Goal: Information Seeking & Learning: Check status

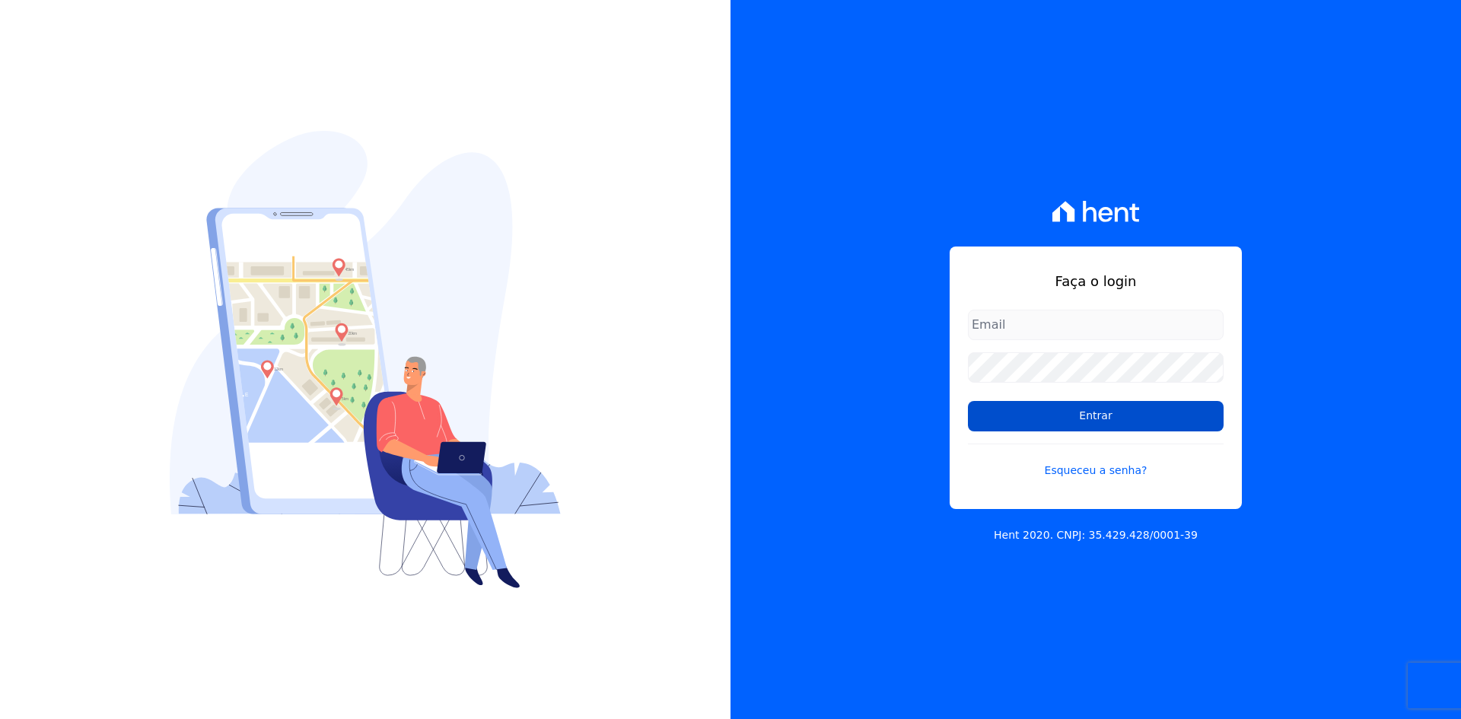
type input "contasareceber@deveck.com.br"
click at [1123, 419] on input "Entrar" at bounding box center [1096, 416] width 256 height 30
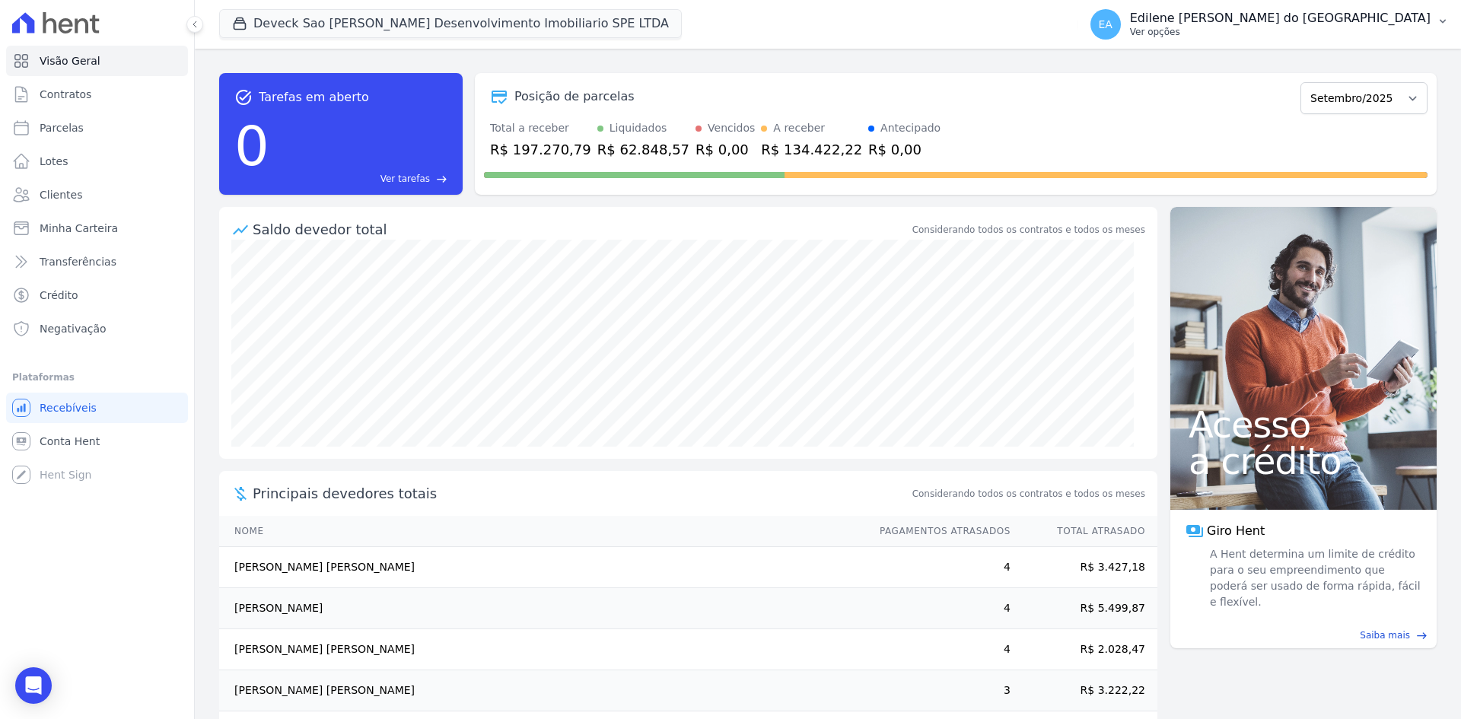
click at [1232, 31] on p "Ver opções" at bounding box center [1280, 32] width 301 height 12
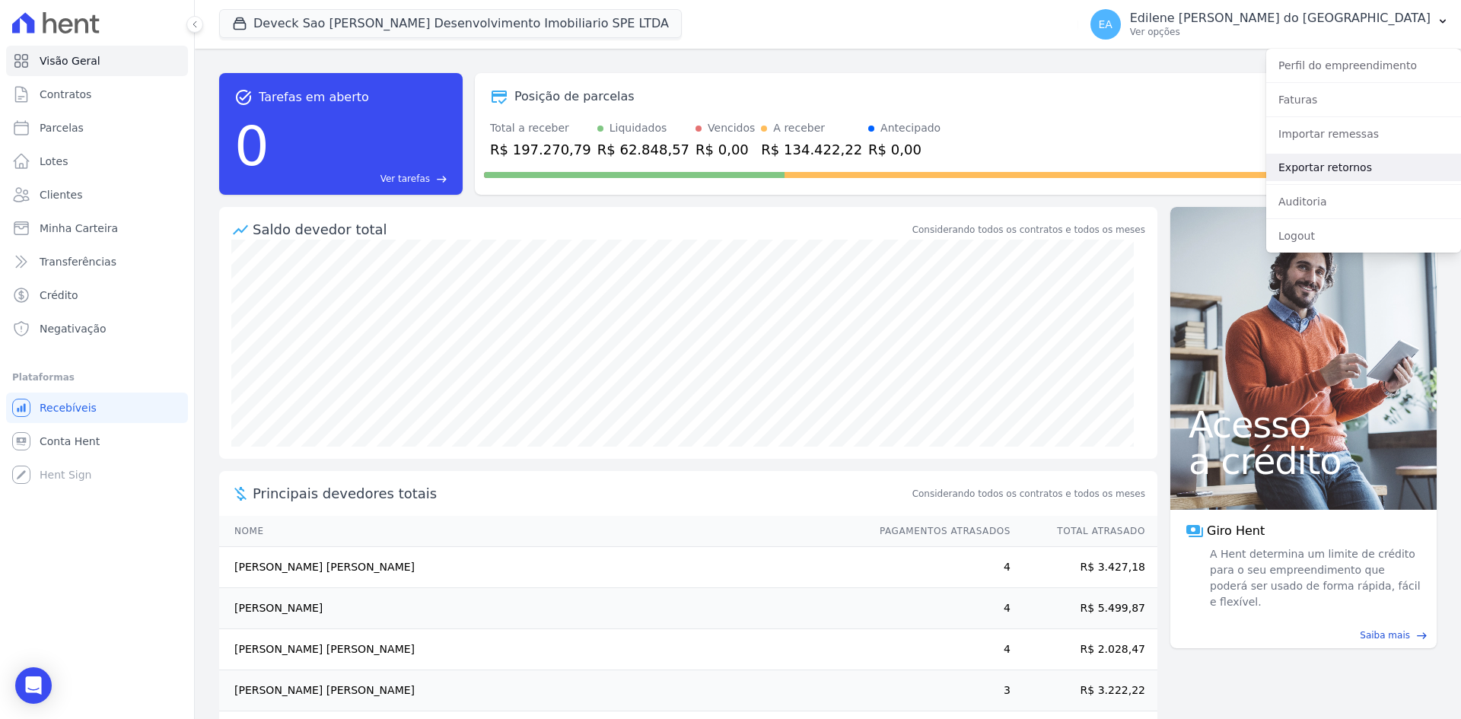
click at [1315, 170] on link "Exportar retornos" at bounding box center [1364, 167] width 195 height 27
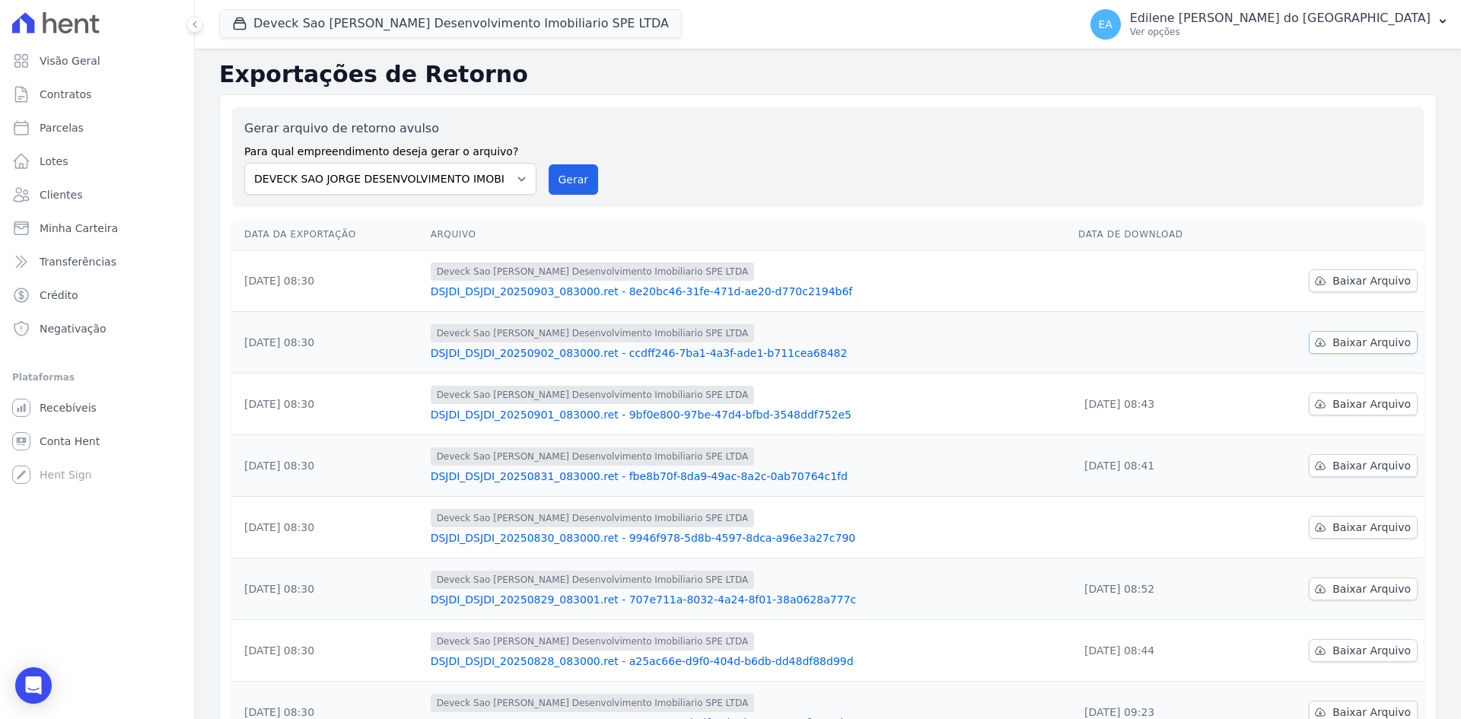
click at [1359, 343] on span "Baixar Arquivo" at bounding box center [1372, 342] width 78 height 15
click at [1356, 279] on span "Baixar Arquivo" at bounding box center [1372, 280] width 78 height 15
click at [1347, 528] on span "Baixar Arquivo" at bounding box center [1372, 527] width 78 height 15
click at [91, 94] on link "Contratos" at bounding box center [97, 94] width 182 height 30
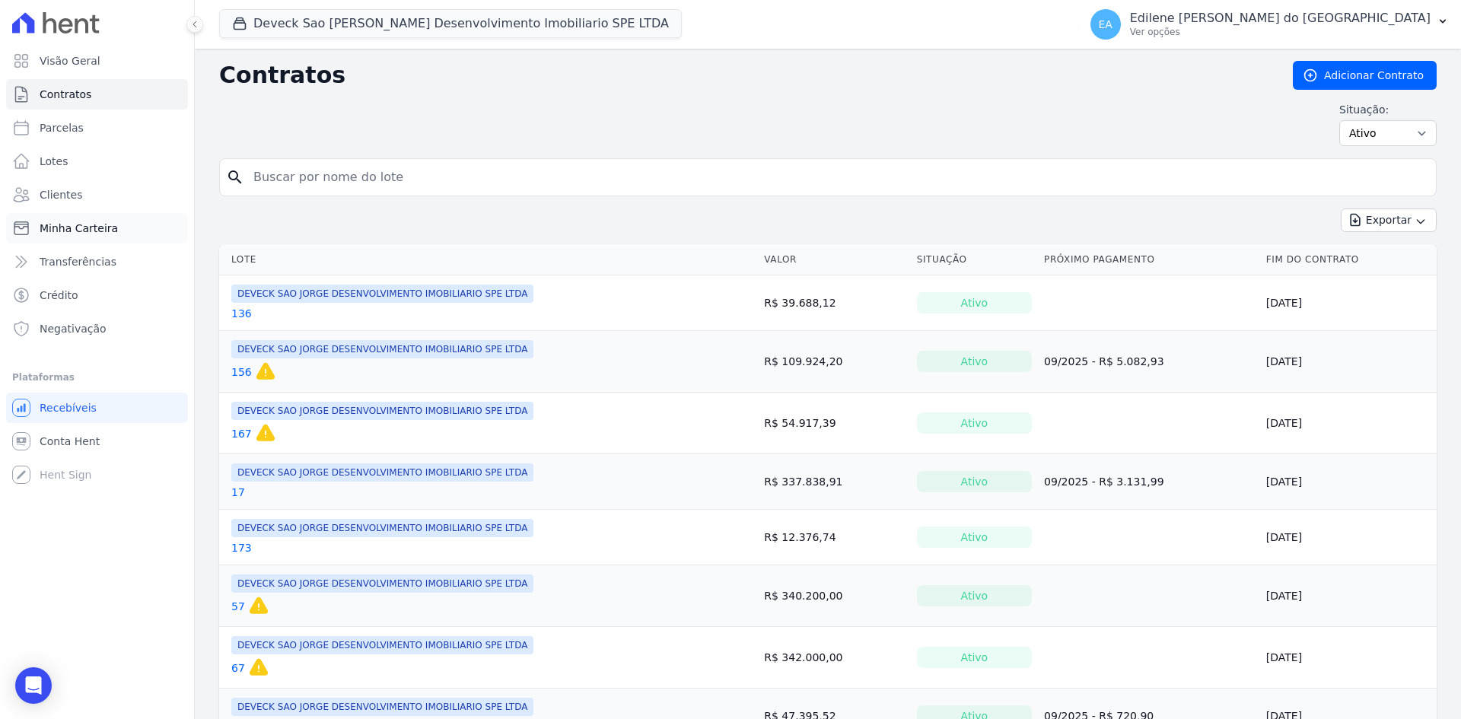
click at [75, 225] on span "Minha Carteira" at bounding box center [79, 228] width 78 height 15
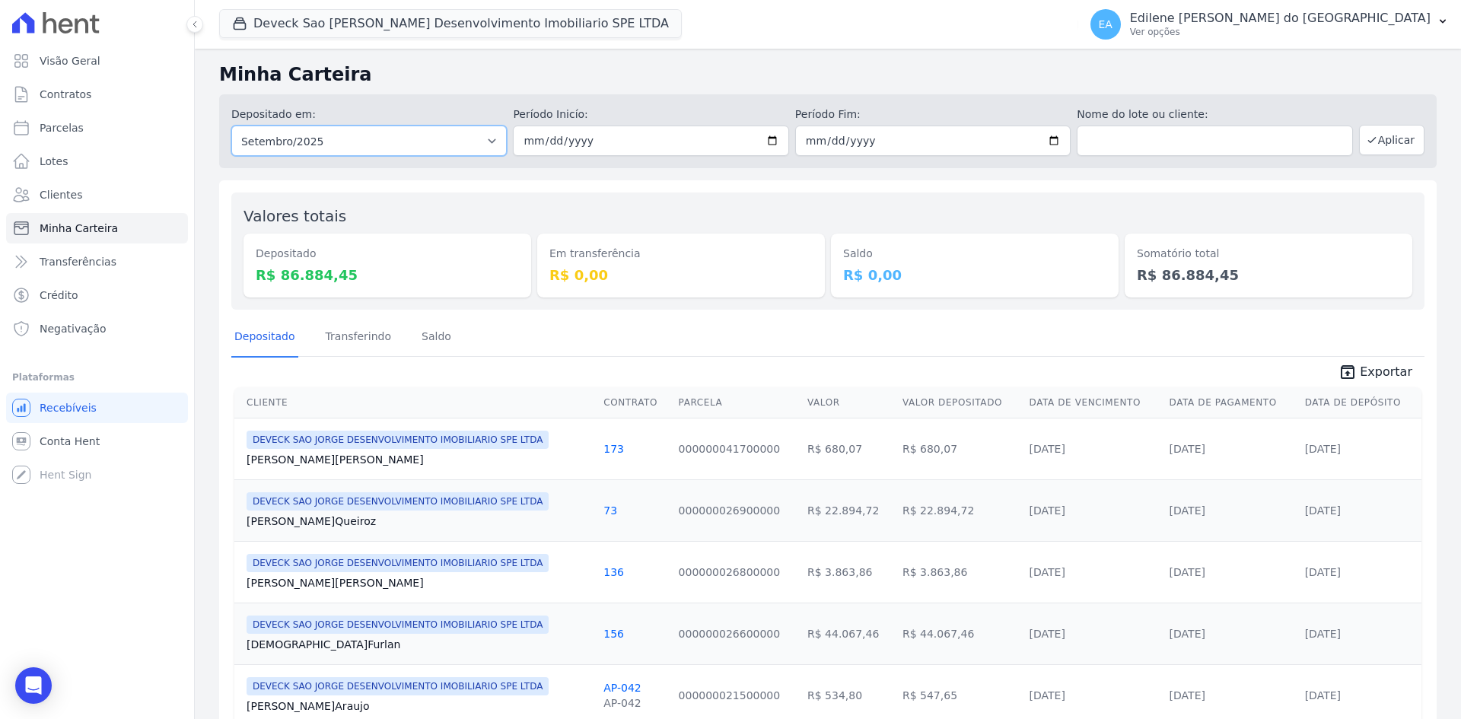
click at [487, 138] on select "Todos os meses Outubro/2024 Novembro/2024 Dezembro/2024 [GEOGRAPHIC_DATA]/2025 …" at bounding box center [369, 141] width 276 height 30
select select "08/2025"
click at [231, 126] on select "Todos os meses Outubro/2024 Novembro/2024 Dezembro/2024 [GEOGRAPHIC_DATA]/2025 …" at bounding box center [369, 141] width 276 height 30
click at [1376, 140] on button "Aplicar" at bounding box center [1391, 140] width 65 height 30
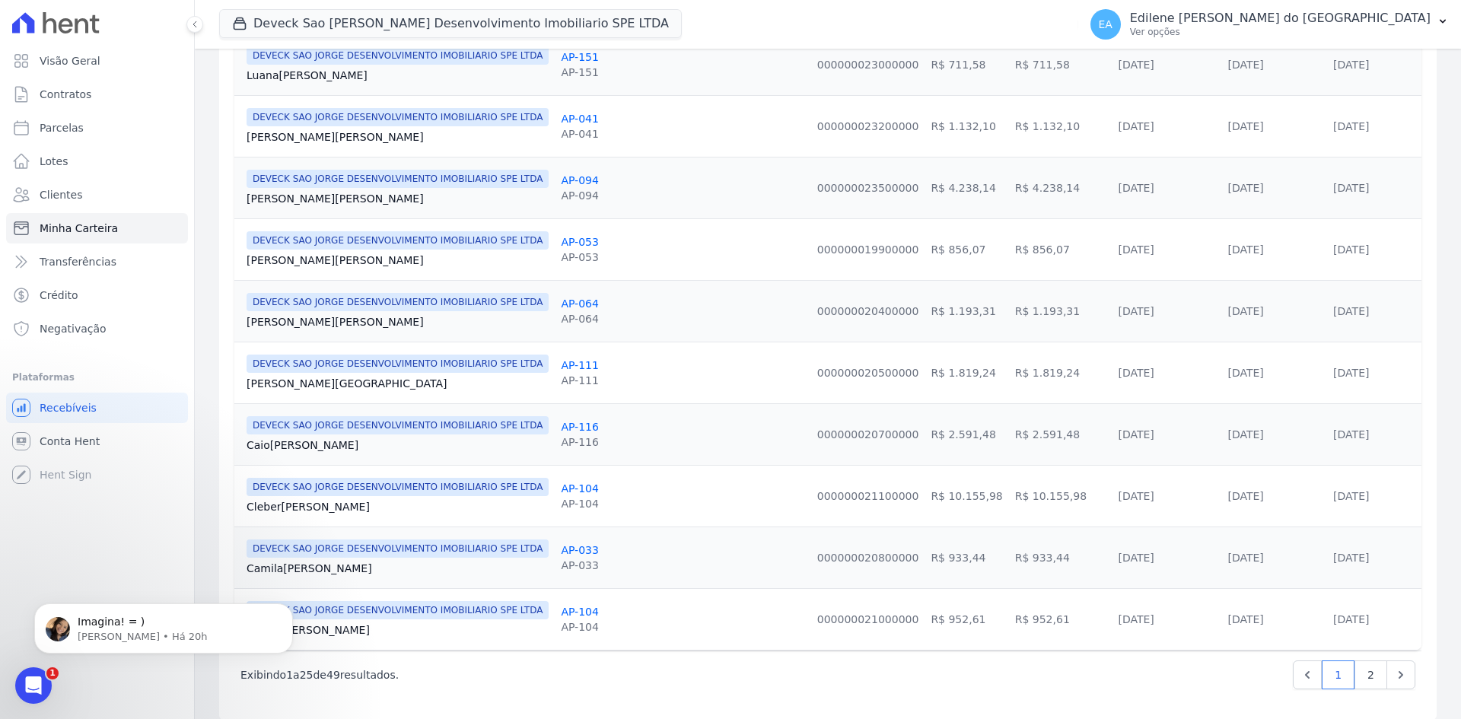
scroll to position [1322, 0]
click at [1362, 661] on link "2" at bounding box center [1371, 674] width 33 height 29
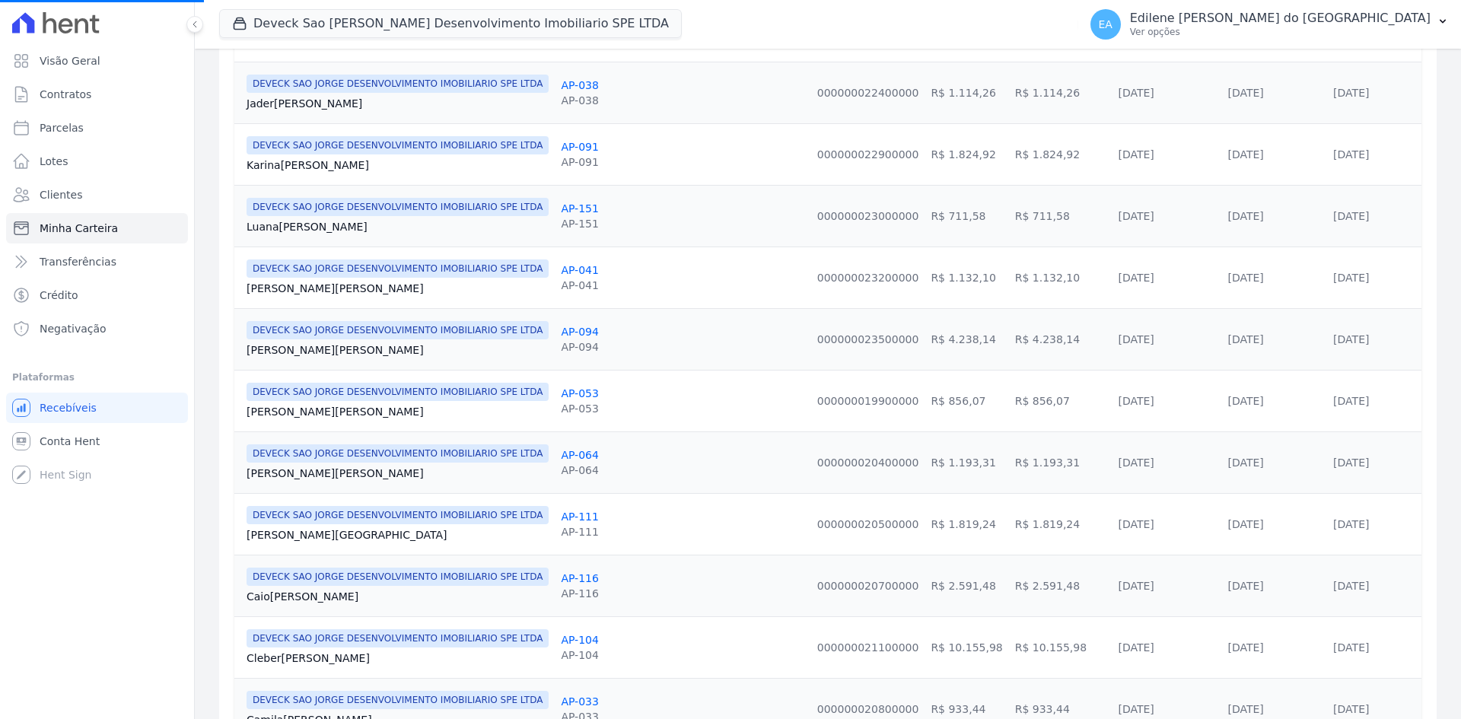
scroll to position [1094, 0]
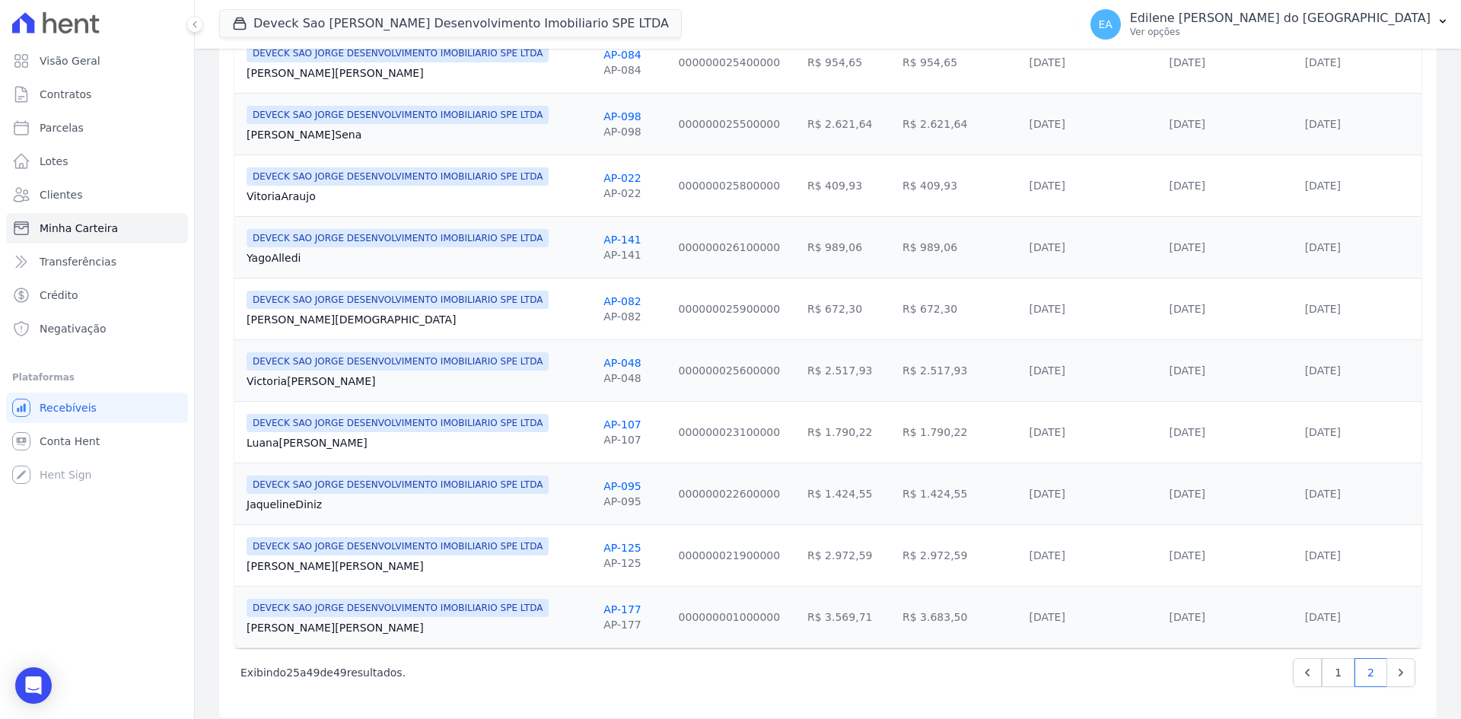
scroll to position [1260, 0]
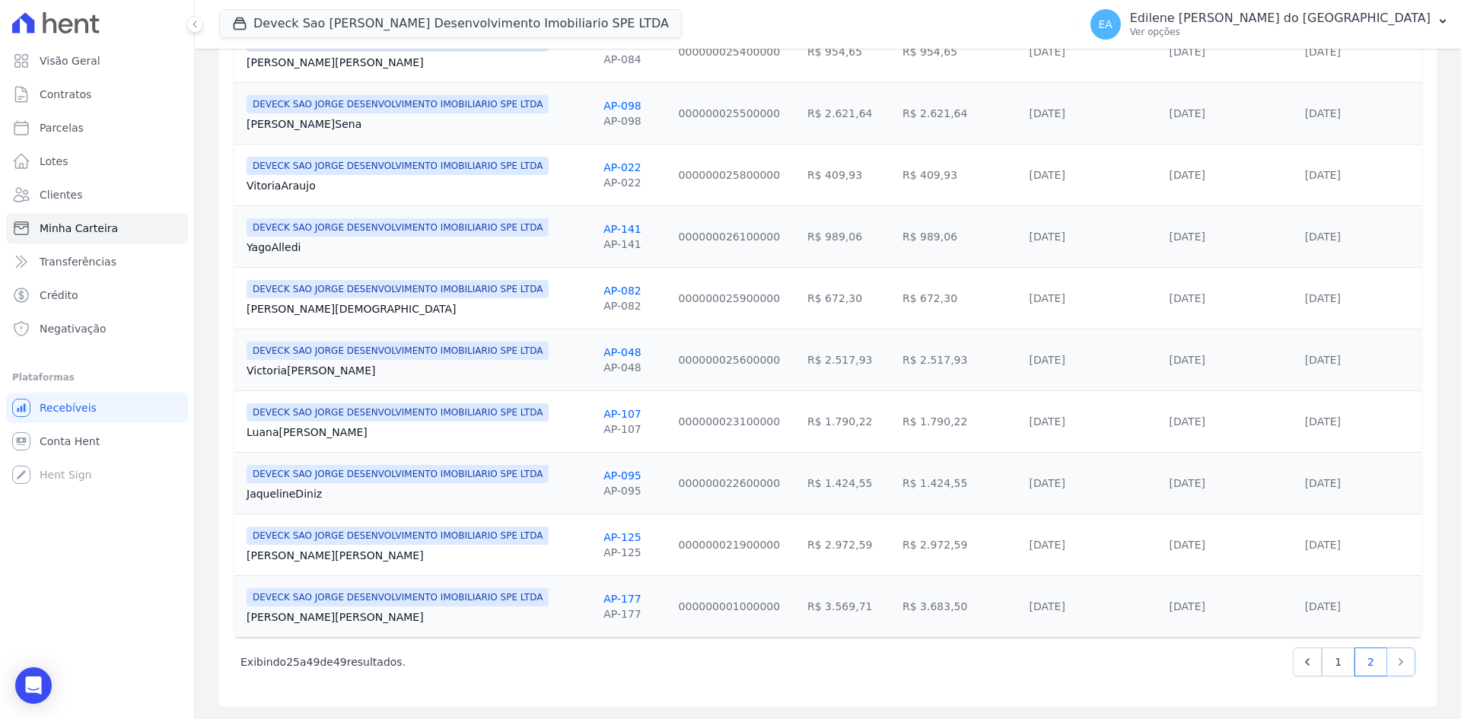
click at [1394, 660] on icon "Next" at bounding box center [1401, 662] width 15 height 15
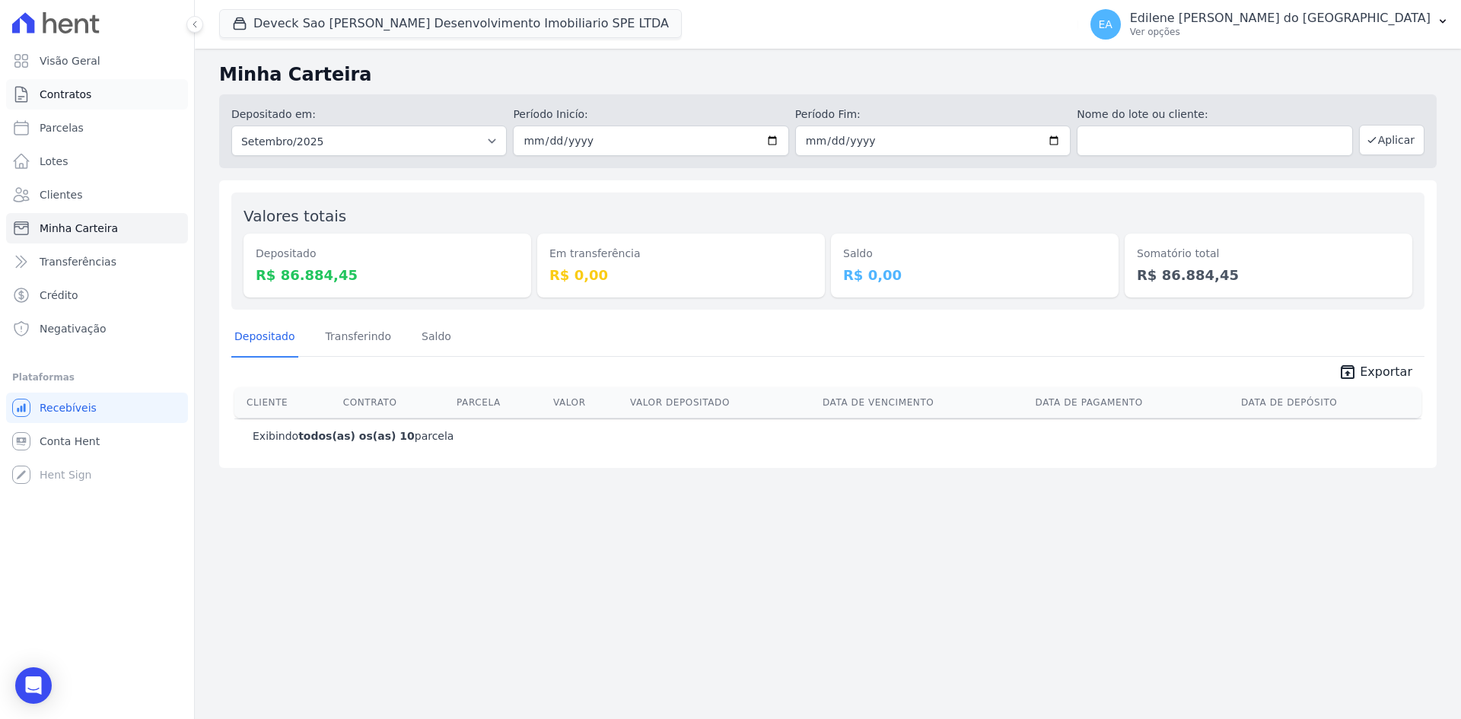
click at [64, 85] on link "Contratos" at bounding box center [97, 94] width 182 height 30
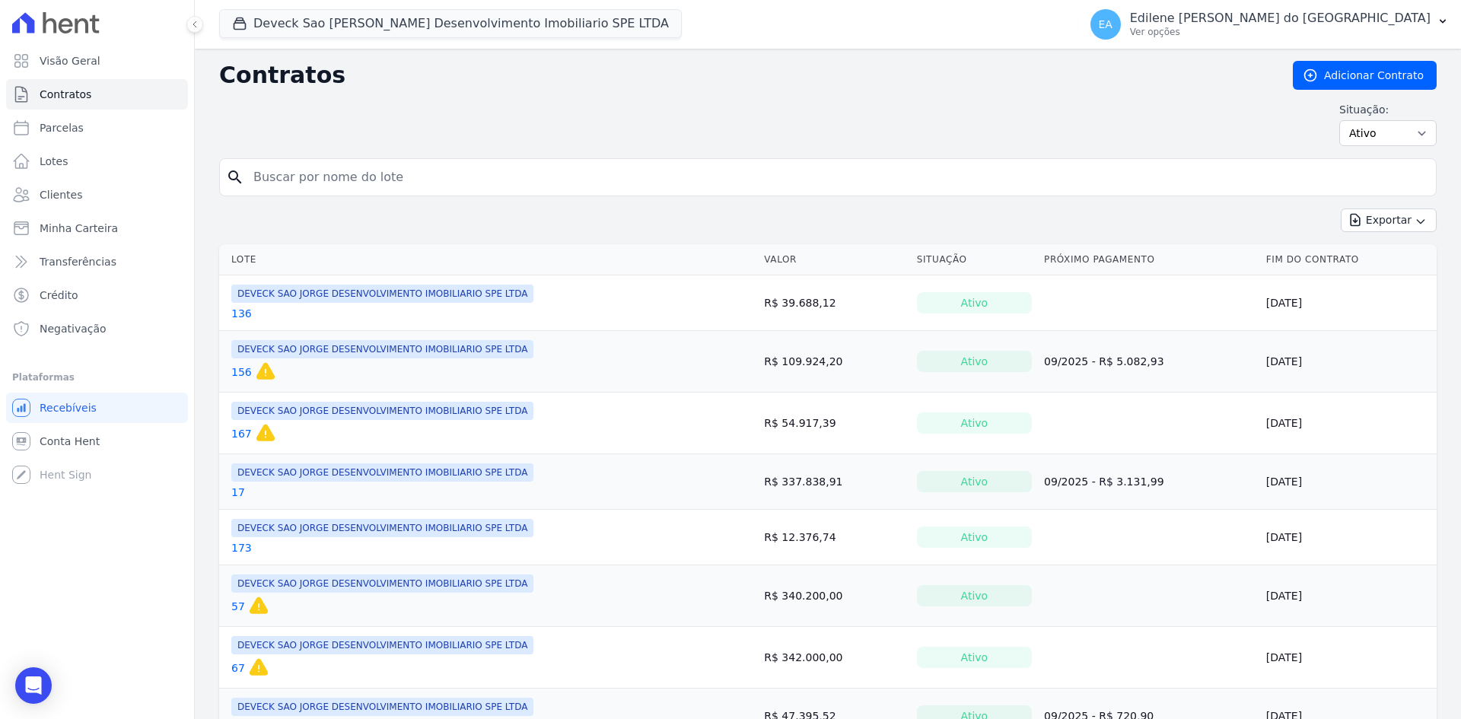
click at [311, 170] on input "search" at bounding box center [837, 177] width 1186 height 30
type input "73"
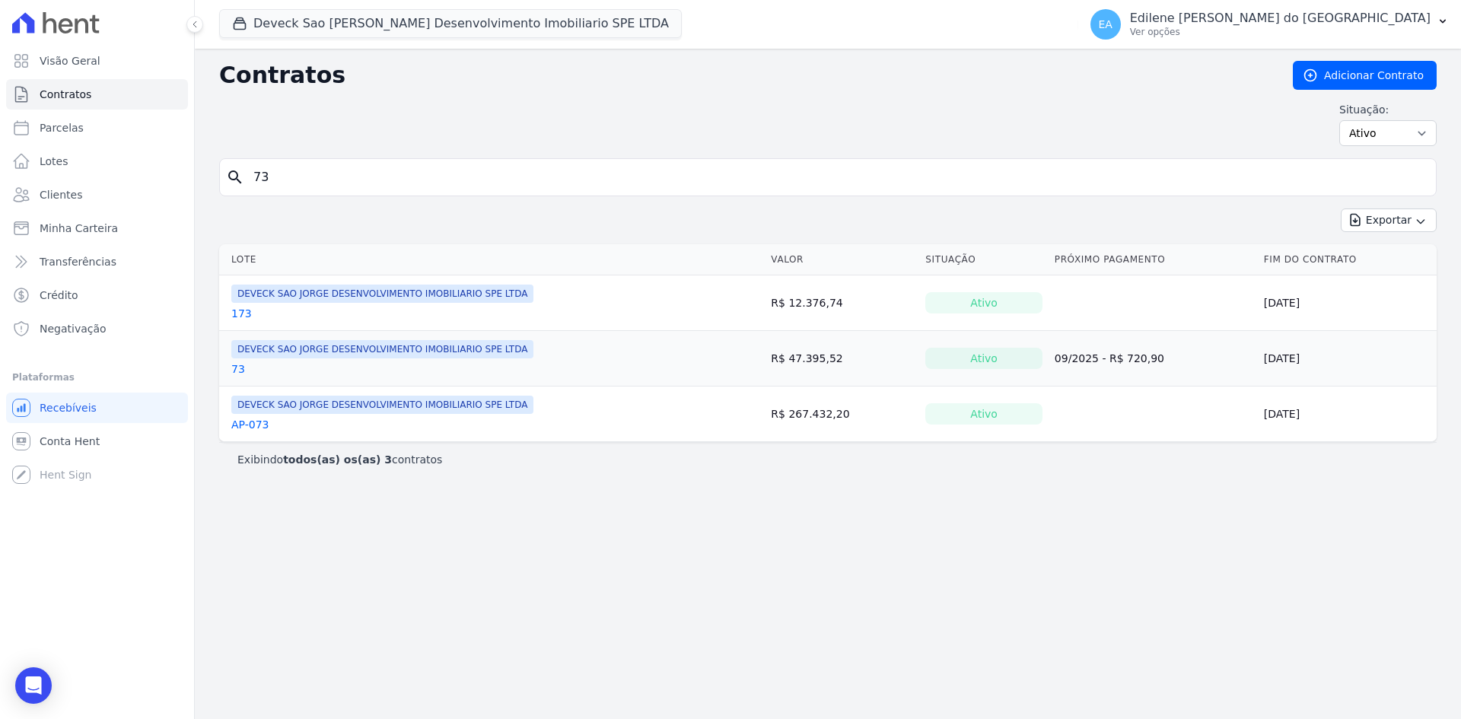
click at [285, 358] on span "DEVECK SAO JORGE DESENVOLVIMENTO IMOBILIARIO SPE LTDA" at bounding box center [382, 349] width 302 height 18
click at [277, 407] on span "DEVECK SAO JORGE DESENVOLVIMENTO IMOBILIARIO SPE LTDA" at bounding box center [382, 405] width 302 height 18
click at [253, 425] on link "AP-073" at bounding box center [250, 424] width 38 height 15
click at [239, 369] on link "73" at bounding box center [238, 369] width 14 height 15
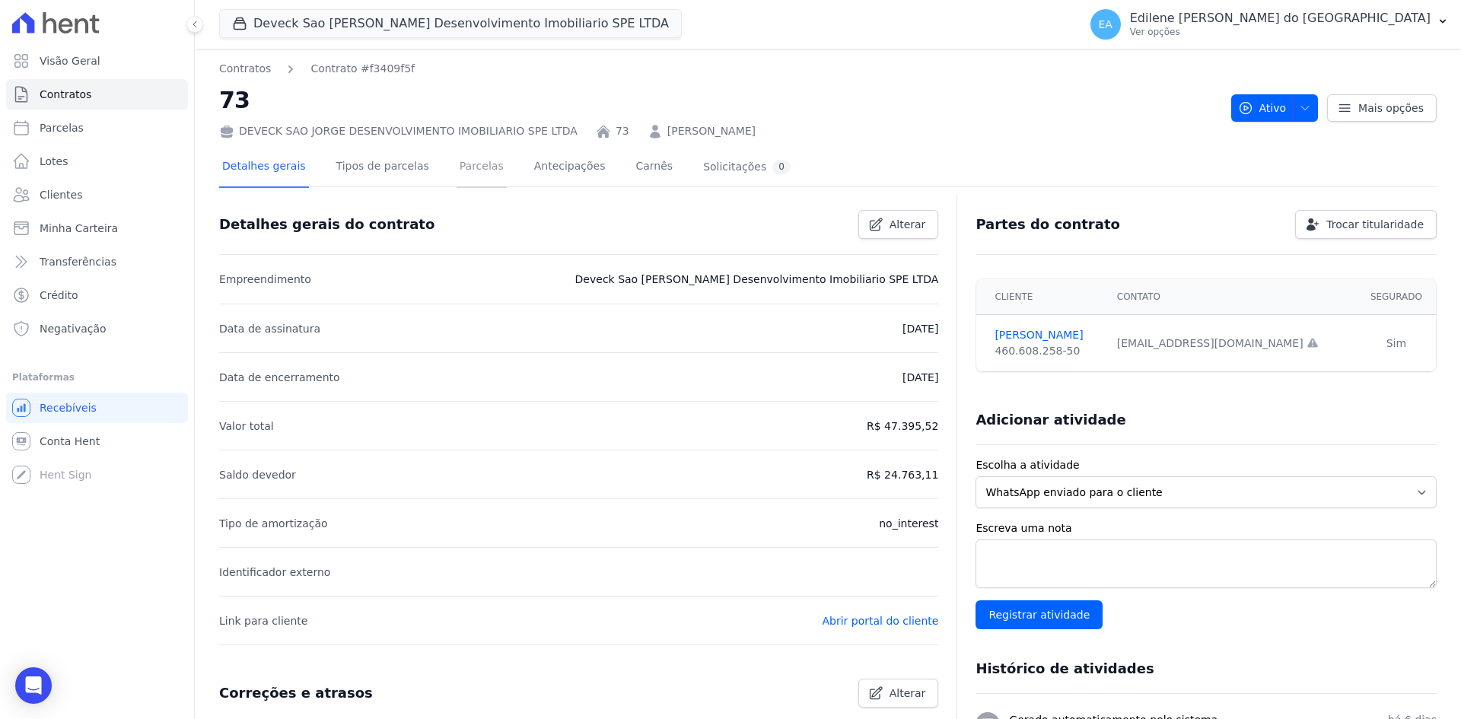
click at [459, 164] on link "Parcelas" at bounding box center [482, 168] width 50 height 40
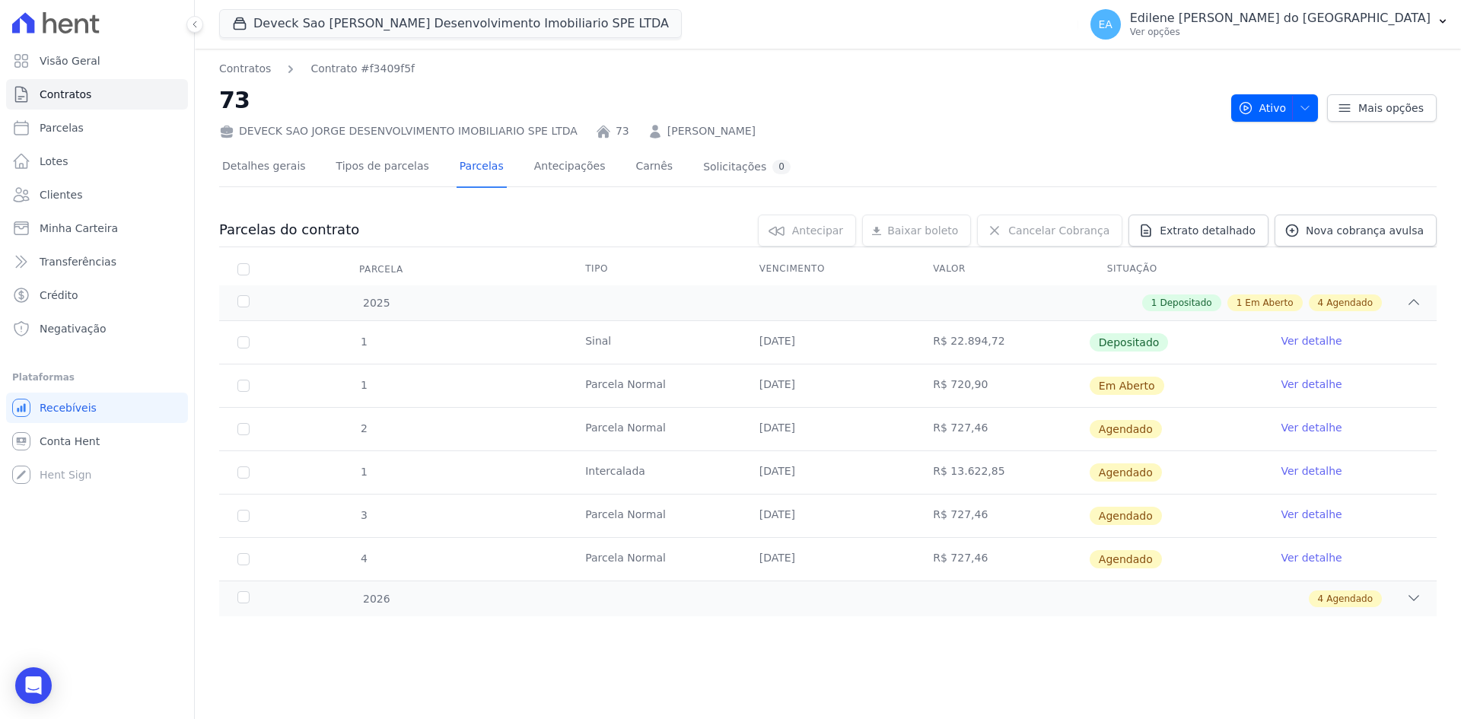
click at [1326, 339] on link "Ver detalhe" at bounding box center [1311, 340] width 61 height 15
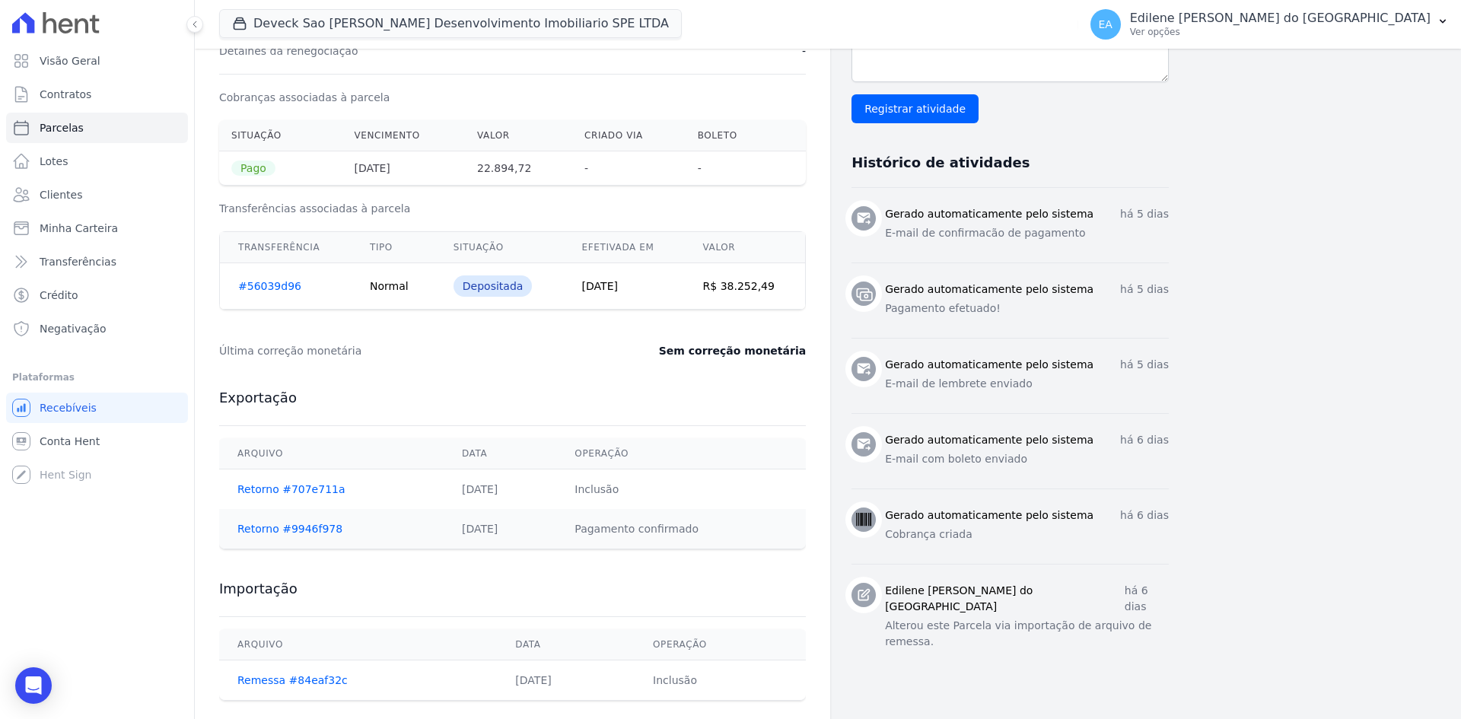
scroll to position [502, 0]
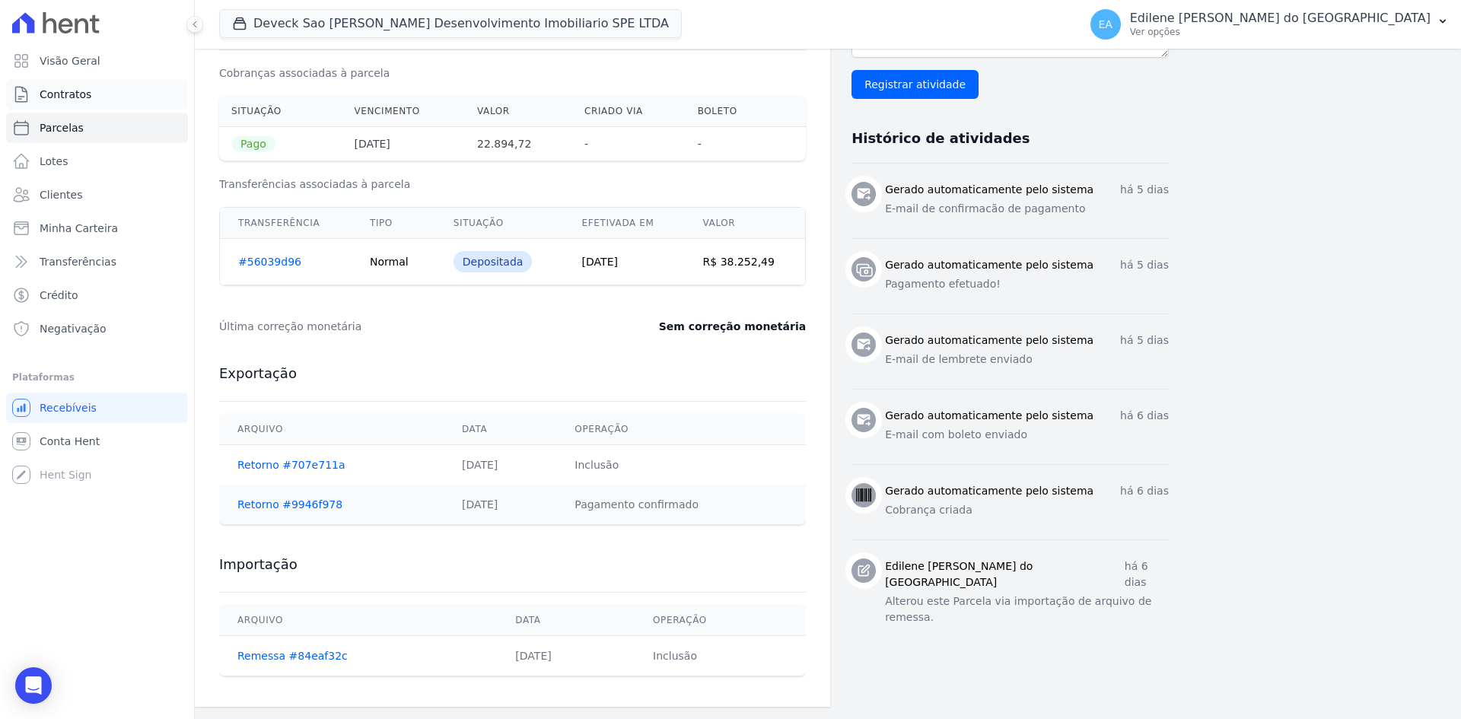
click at [78, 92] on span "Contratos" at bounding box center [66, 94] width 52 height 15
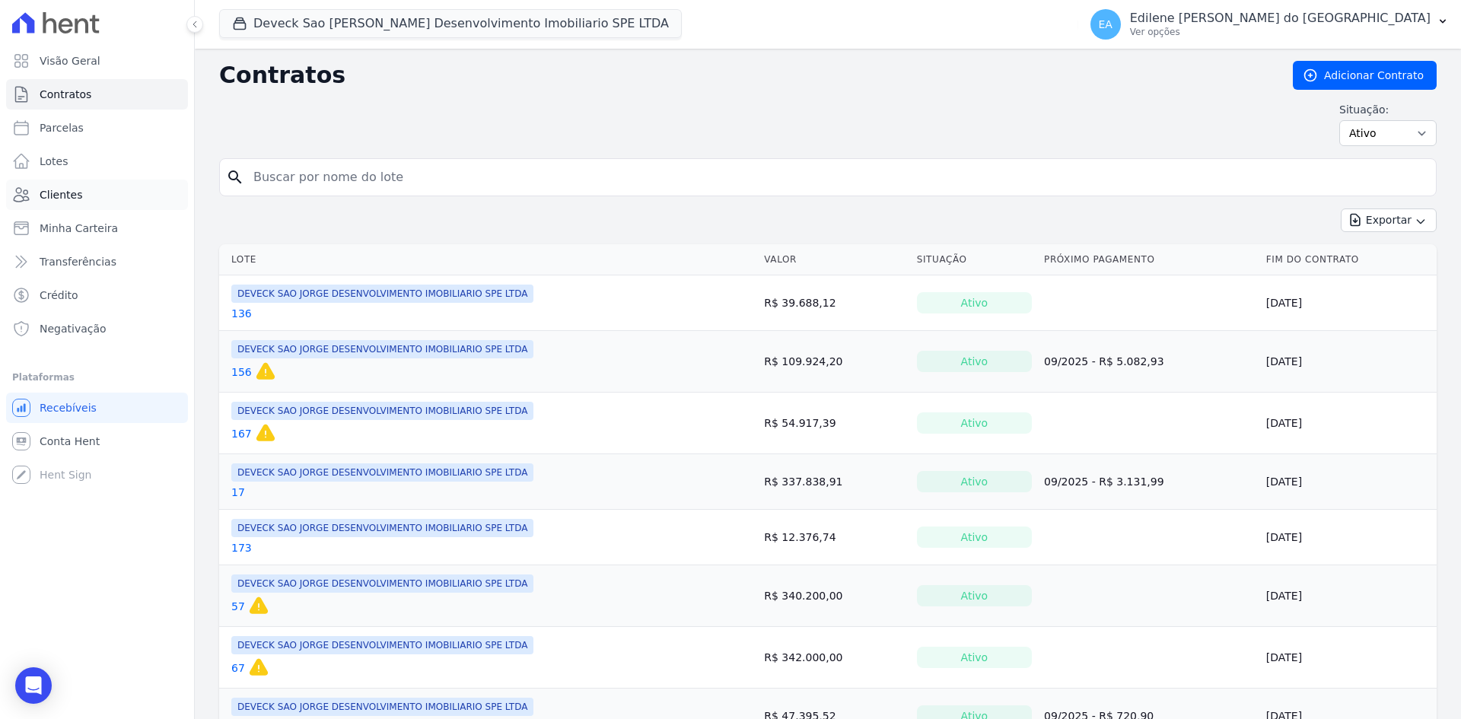
click at [75, 199] on span "Clientes" at bounding box center [61, 194] width 43 height 15
click at [81, 230] on span "Minha Carteira" at bounding box center [79, 228] width 78 height 15
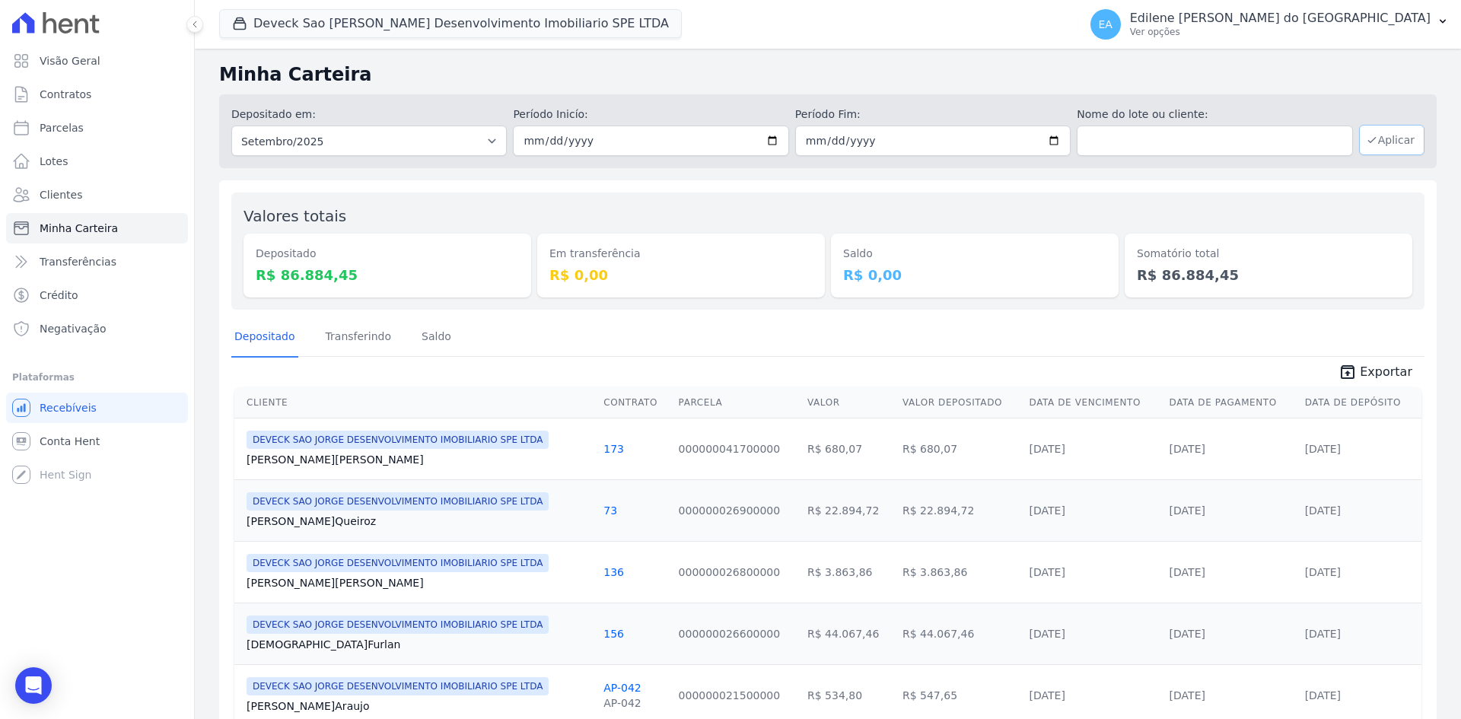
click at [1397, 143] on button "Aplicar" at bounding box center [1391, 140] width 65 height 30
